Goal: Task Accomplishment & Management: Manage account settings

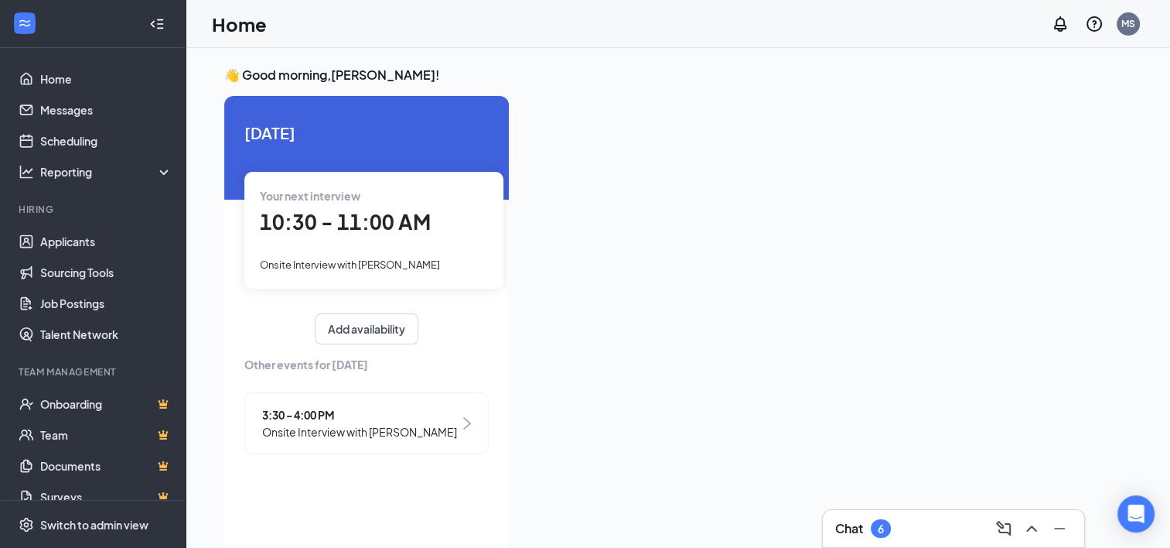
click at [75, 220] on li "Hiring Applicants Sourcing Tools Job Postings Talent Network" at bounding box center [92, 276] width 185 height 147
click at [77, 241] on link "Applicants" at bounding box center [106, 241] width 132 height 31
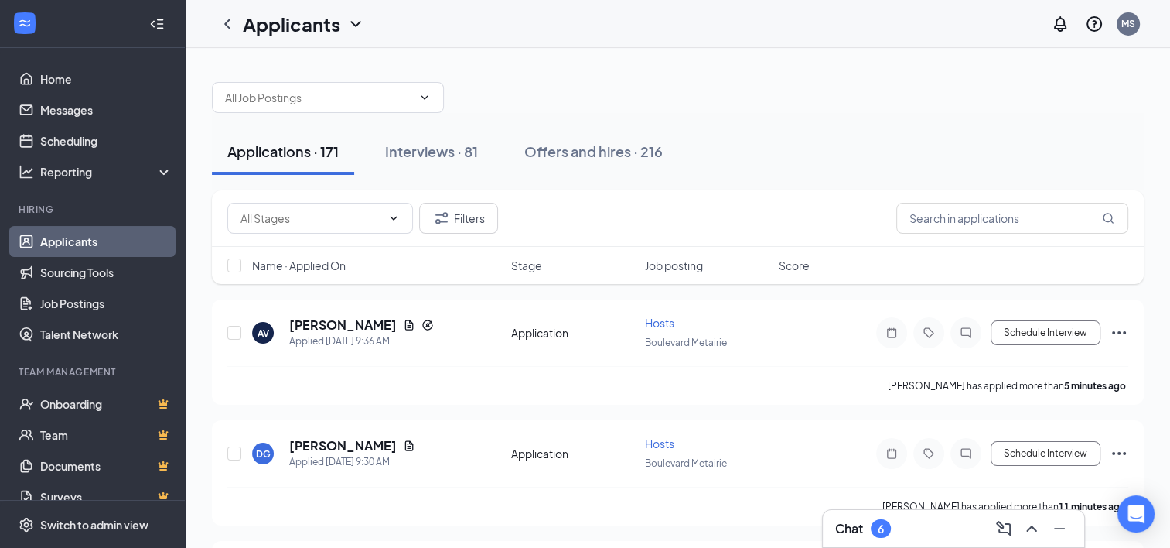
click at [569, 176] on div "Applications · 171 Interviews · 81 Offers and hires · 216" at bounding box center [678, 151] width 932 height 77
click at [623, 142] on div "Offers and hires · 216" at bounding box center [593, 151] width 138 height 19
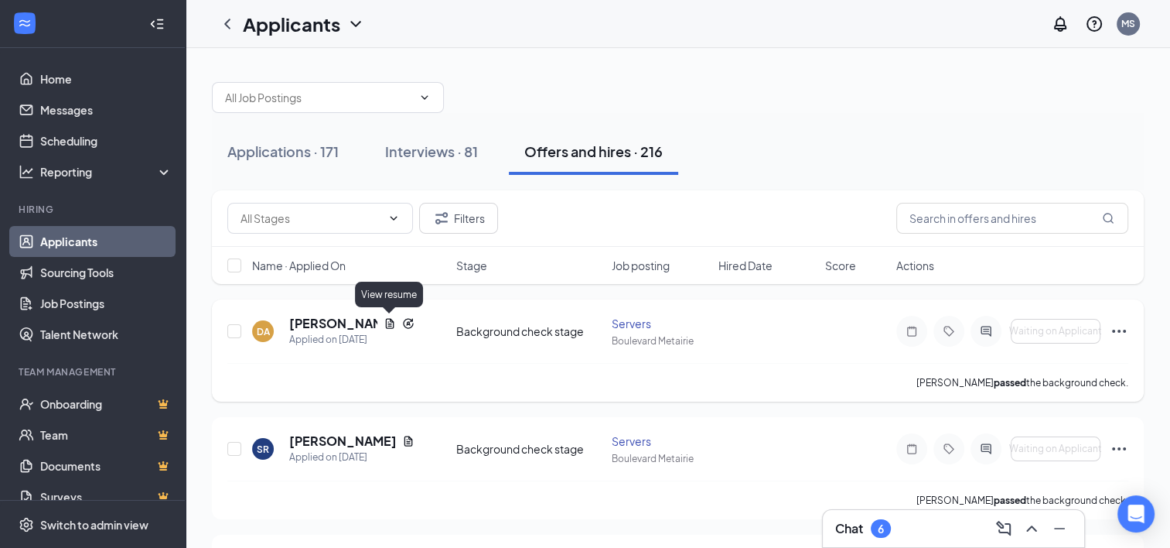
click at [386, 319] on icon "Document" at bounding box center [390, 323] width 9 height 10
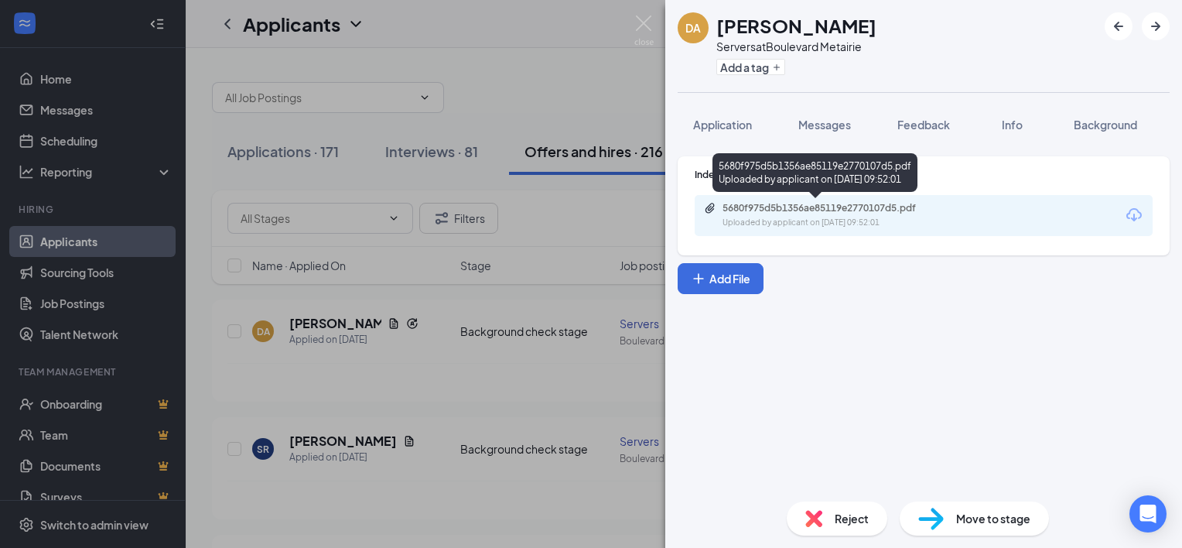
click at [820, 208] on div "5680f975d5b1356ae85119e2770107d5.pdf" at bounding box center [830, 208] width 217 height 12
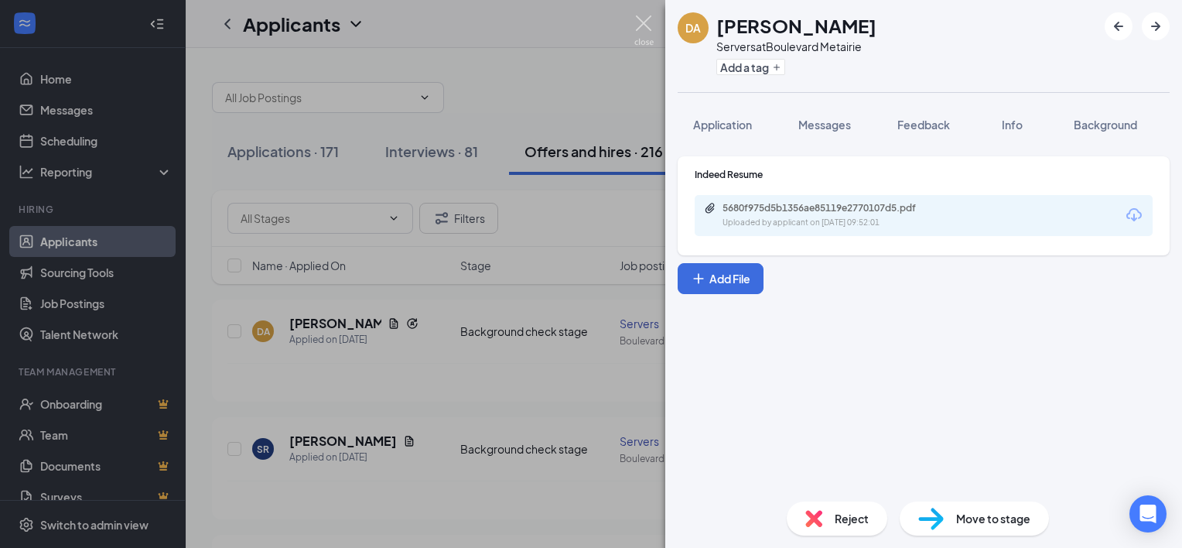
click at [633, 22] on div "DA [PERSON_NAME] Servers at Boulevard Metairie Add a tag Application Messages F…" at bounding box center [591, 274] width 1182 height 548
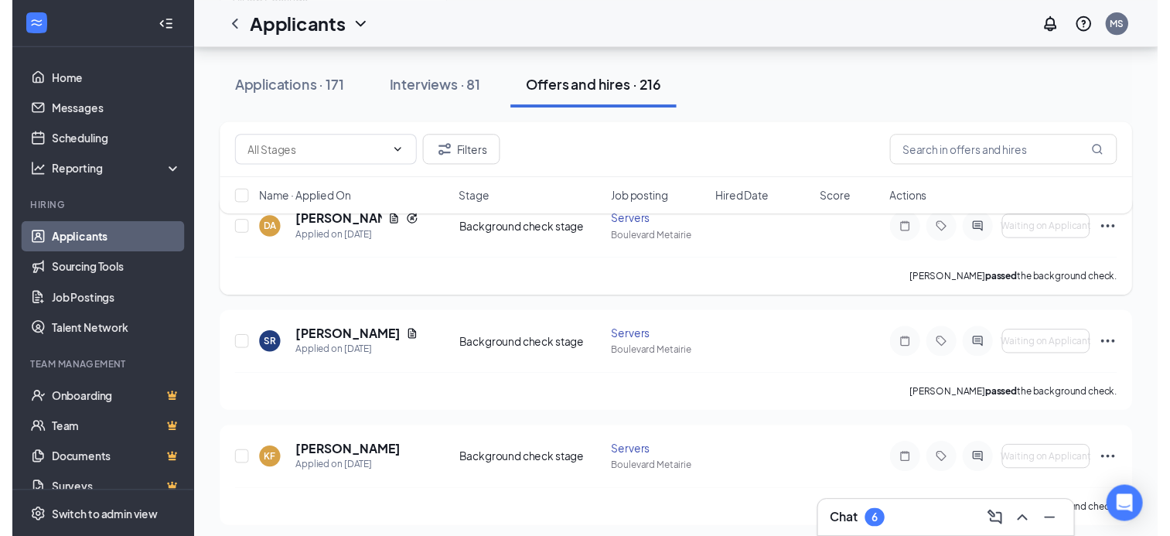
scroll to position [133, 0]
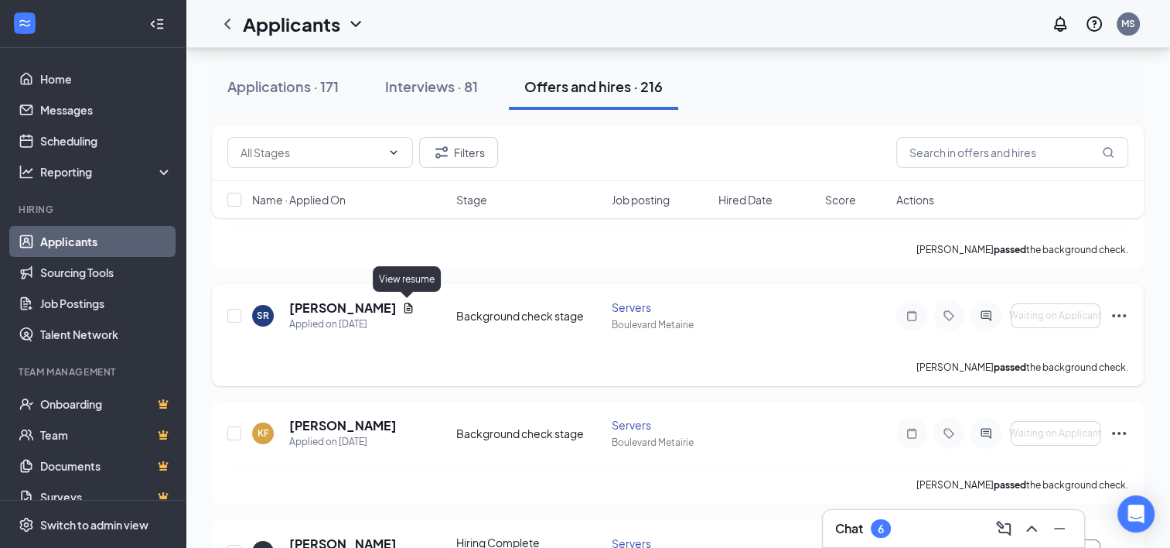
click at [404, 305] on icon "Document" at bounding box center [408, 308] width 12 height 12
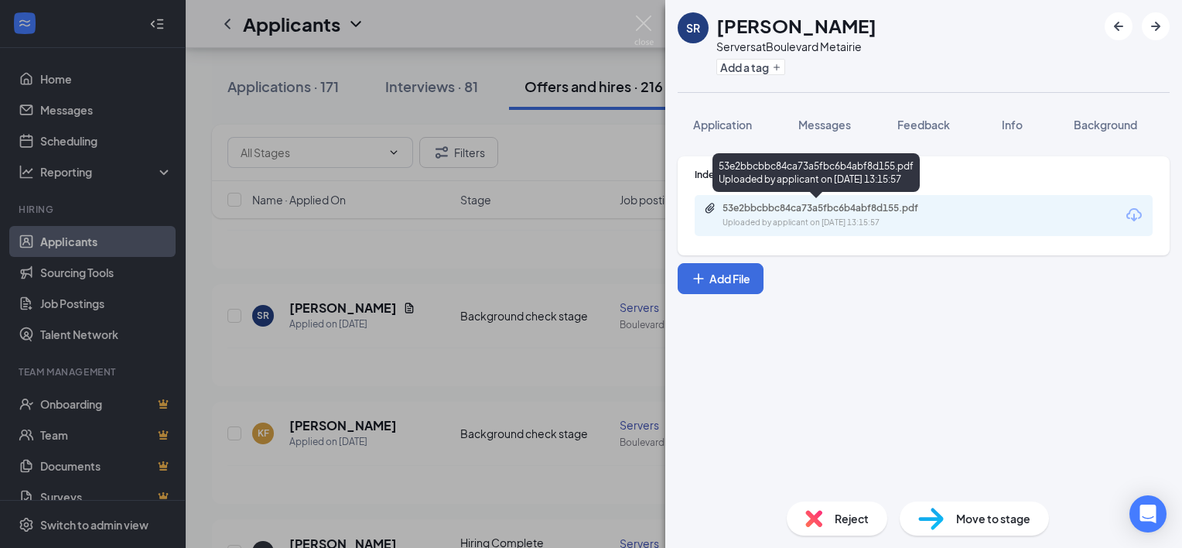
click at [823, 209] on div "53e2bbcbbc84ca73a5fbc6b4abf8d155.pdf" at bounding box center [830, 208] width 217 height 12
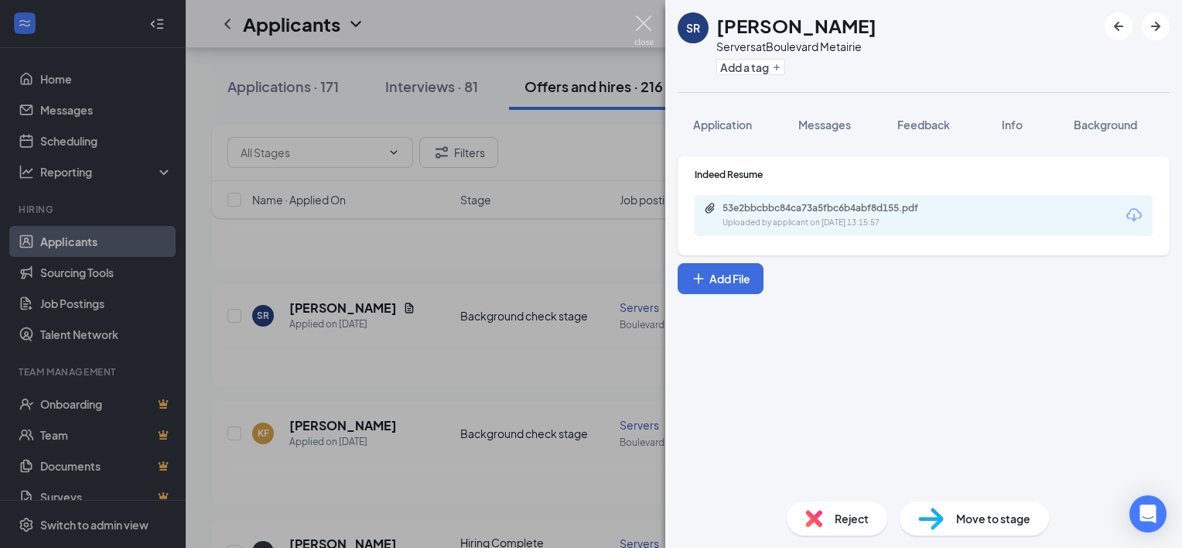
click at [644, 24] on img at bounding box center [643, 30] width 19 height 30
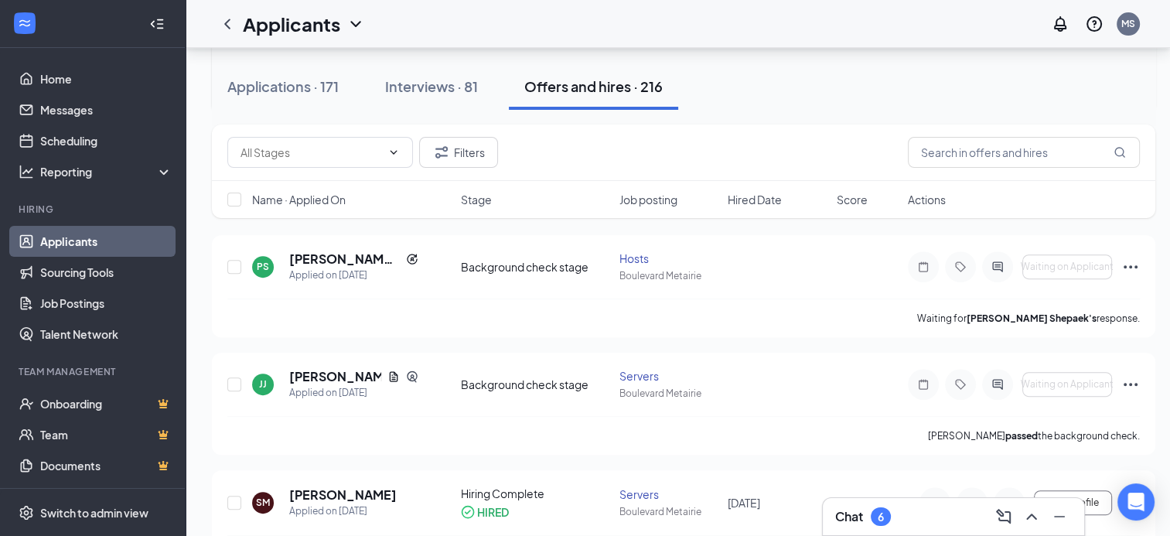
scroll to position [523, 0]
click at [389, 374] on icon "Document" at bounding box center [393, 376] width 12 height 12
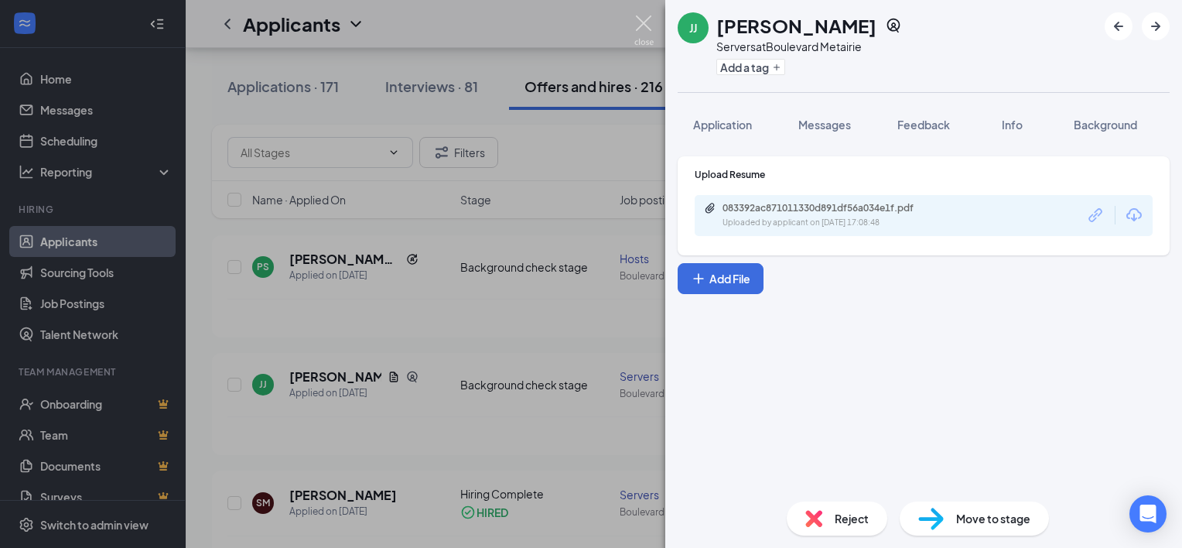
click at [637, 28] on img at bounding box center [643, 30] width 19 height 30
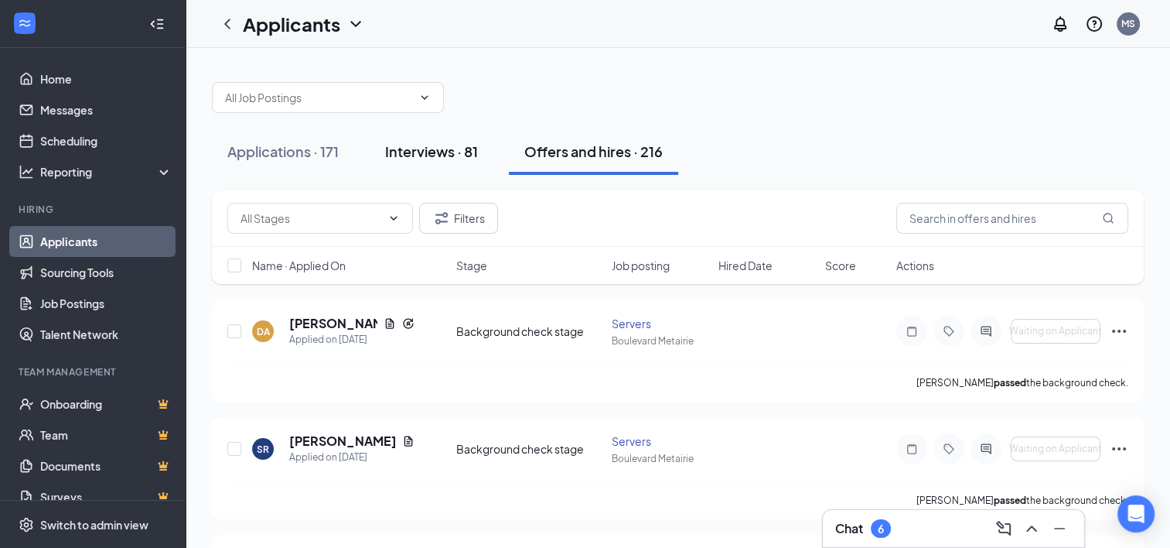
click at [433, 150] on div "Interviews · 81" at bounding box center [431, 151] width 93 height 19
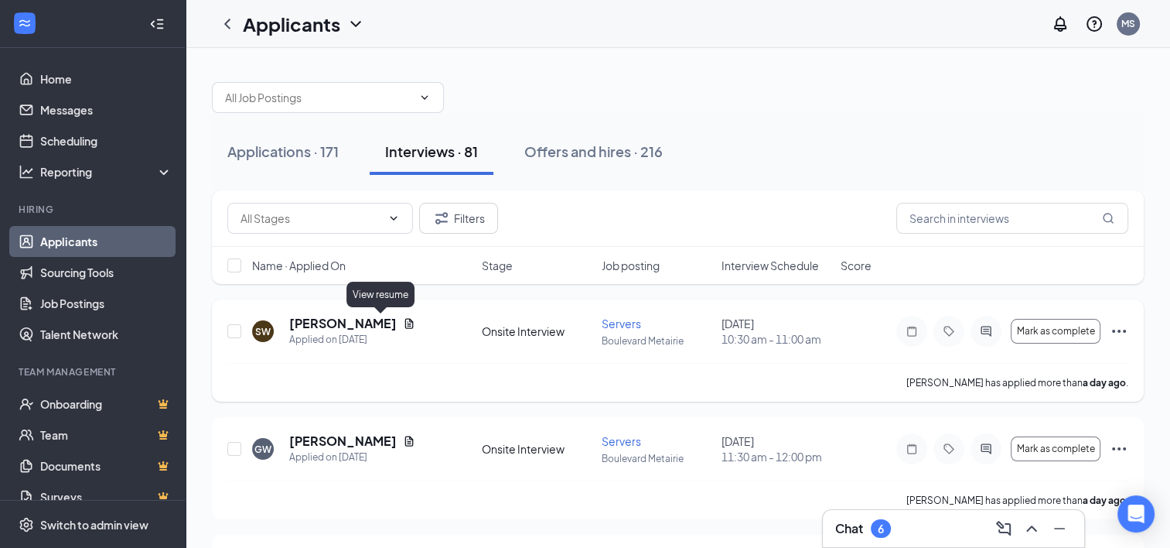
click at [403, 326] on icon "Document" at bounding box center [409, 323] width 12 height 12
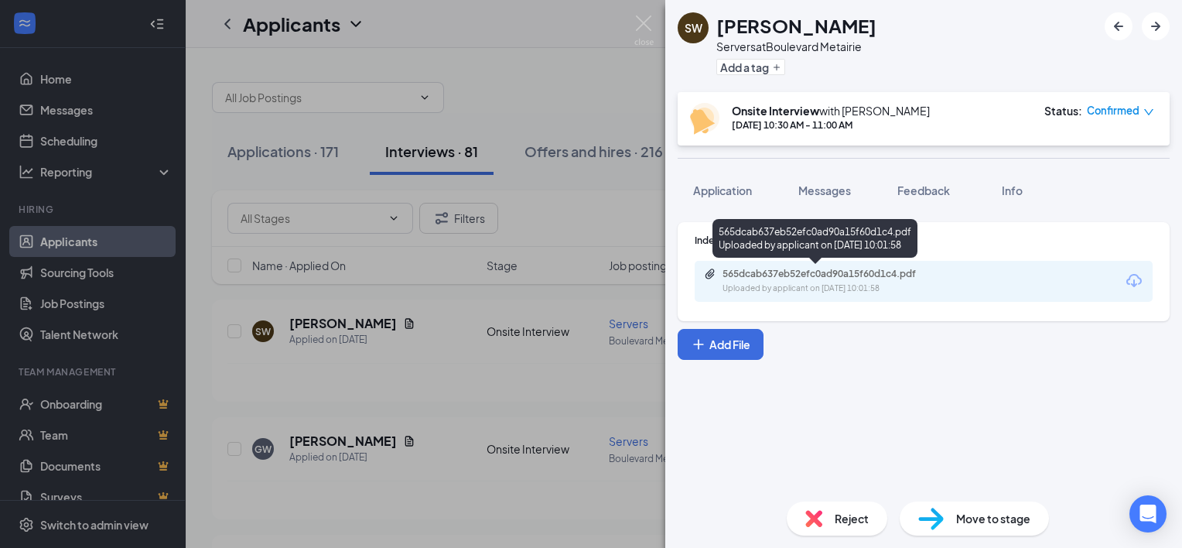
click at [831, 278] on div "565dcab637eb52efc0ad90a15f60d1c4.pdf" at bounding box center [830, 274] width 217 height 12
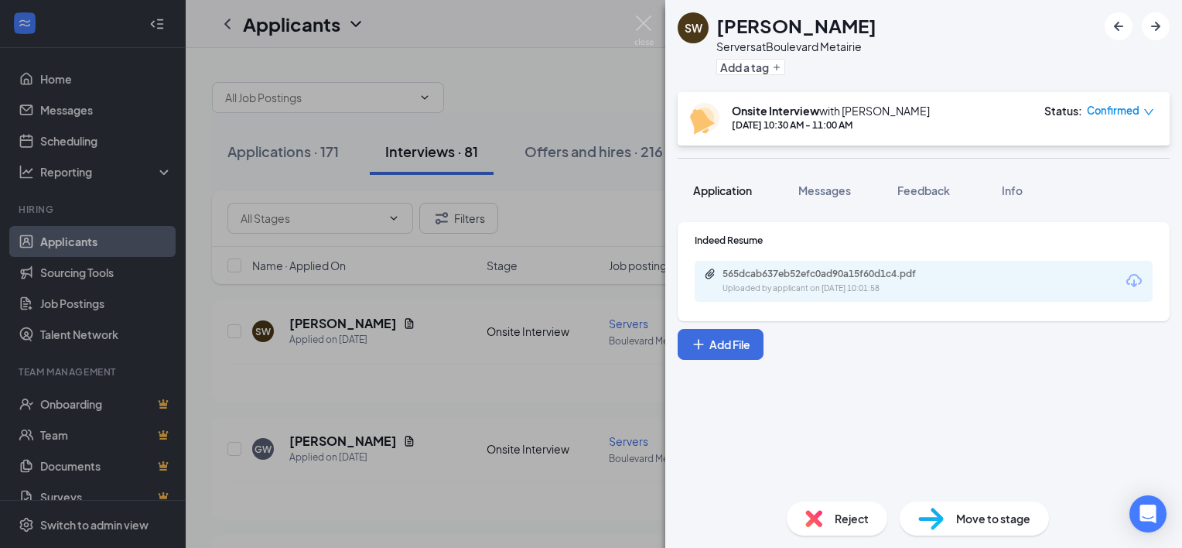
click at [737, 194] on span "Application" at bounding box center [722, 190] width 59 height 14
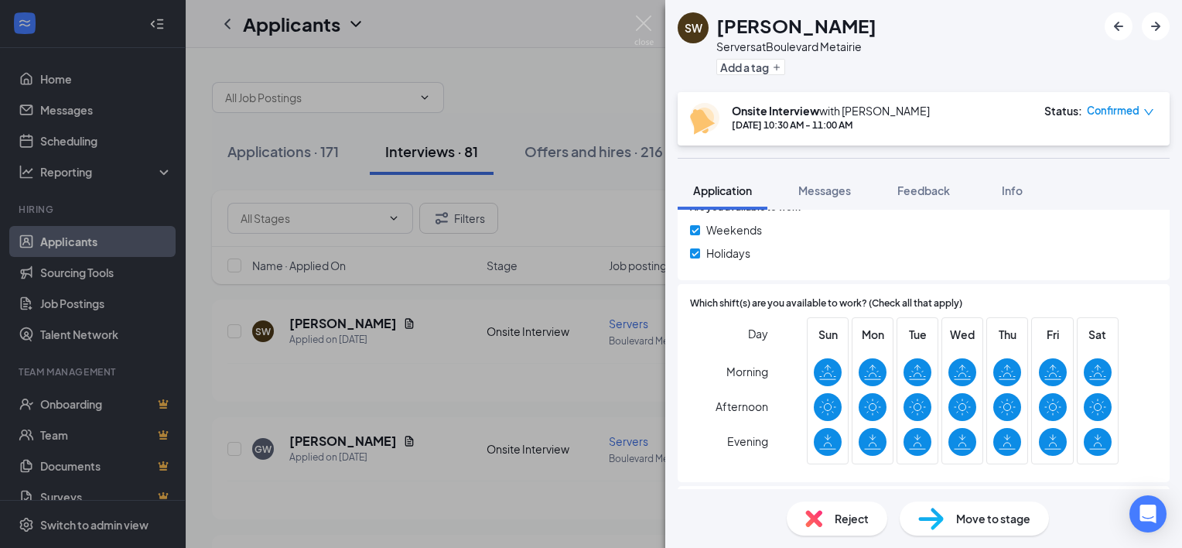
scroll to position [213, 0]
